Goal: Information Seeking & Learning: Learn about a topic

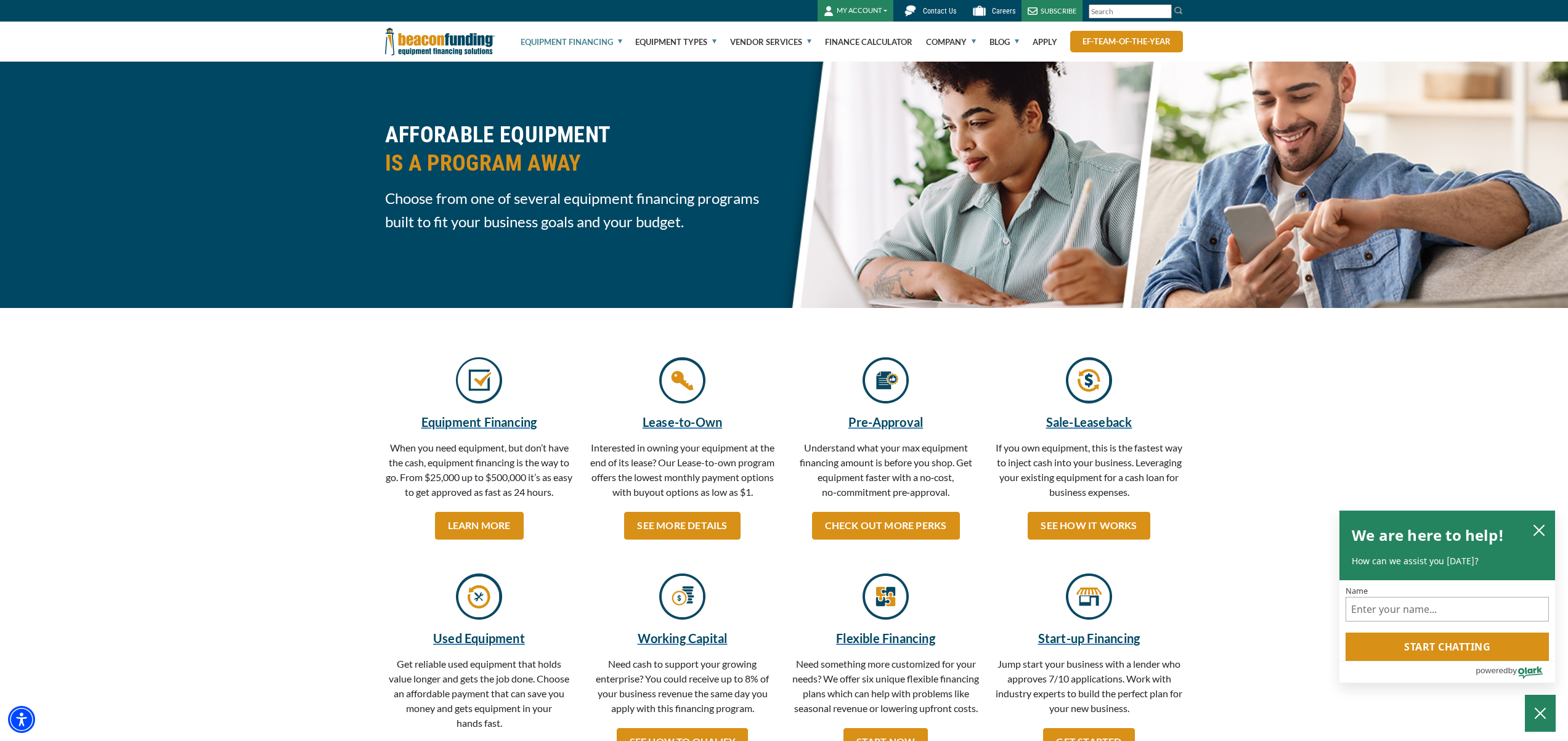
click at [452, 35] on img at bounding box center [440, 41] width 110 height 40
